Goal: Find specific page/section: Find specific page/section

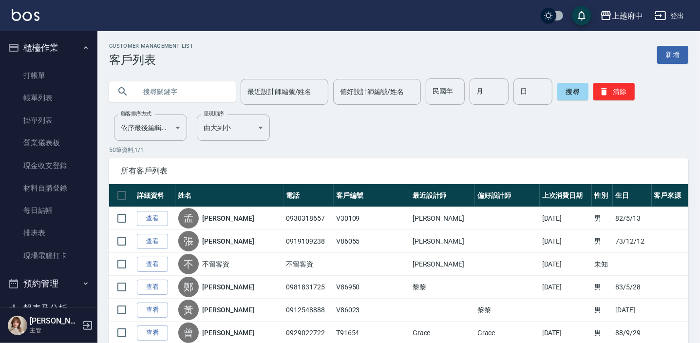
click at [188, 93] on input "text" at bounding box center [182, 91] width 92 height 26
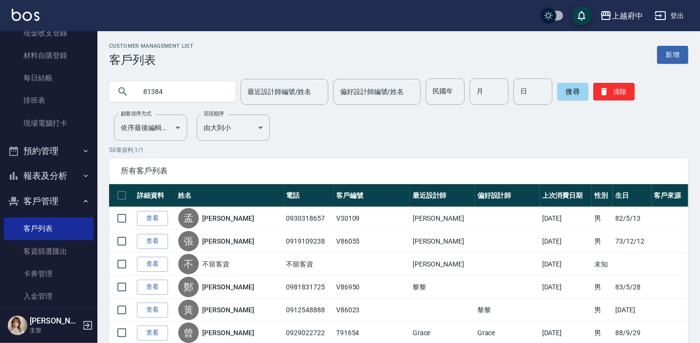
type input "81384"
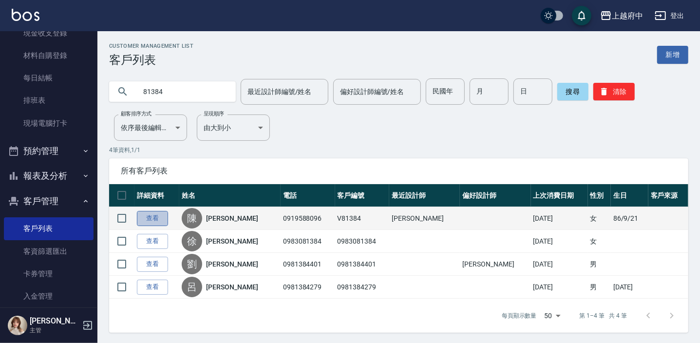
click at [151, 223] on link "查看" at bounding box center [152, 218] width 31 height 15
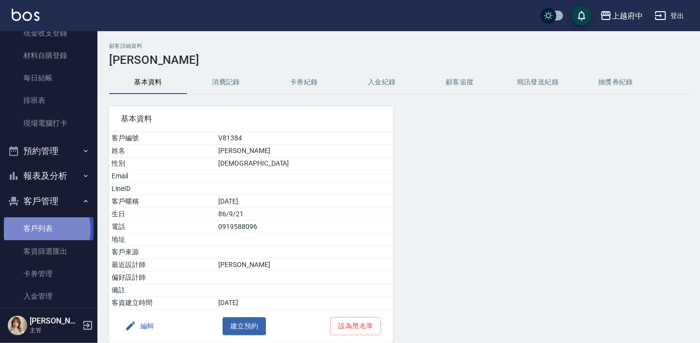
click at [42, 229] on link "客戶列表" at bounding box center [49, 228] width 90 height 22
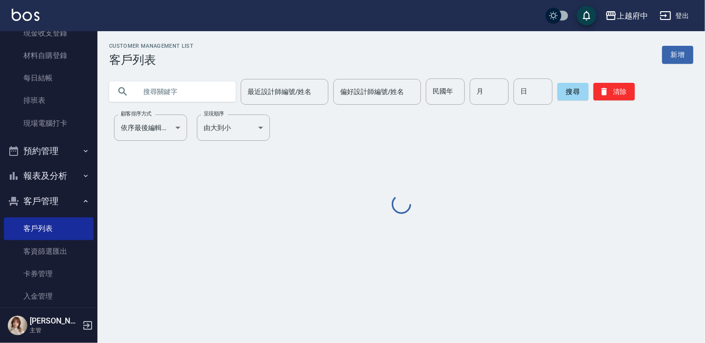
click at [202, 97] on input "text" at bounding box center [182, 91] width 92 height 26
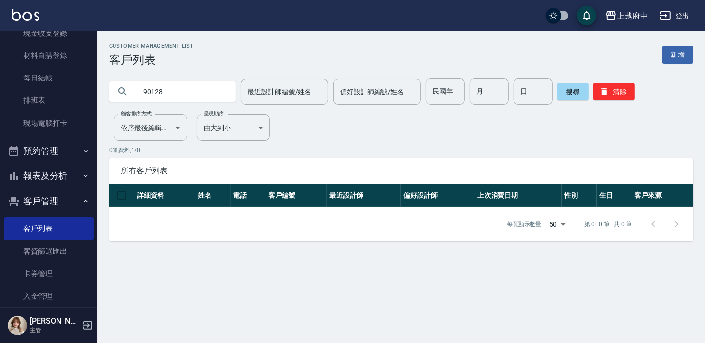
type input "90128"
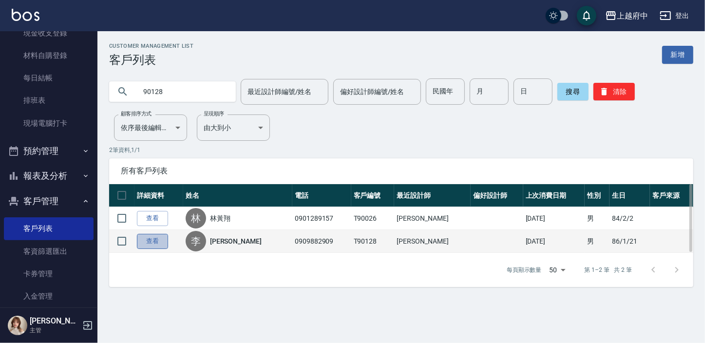
click at [146, 236] on link "查看" at bounding box center [152, 241] width 31 height 15
